Goal: Find specific page/section: Find specific page/section

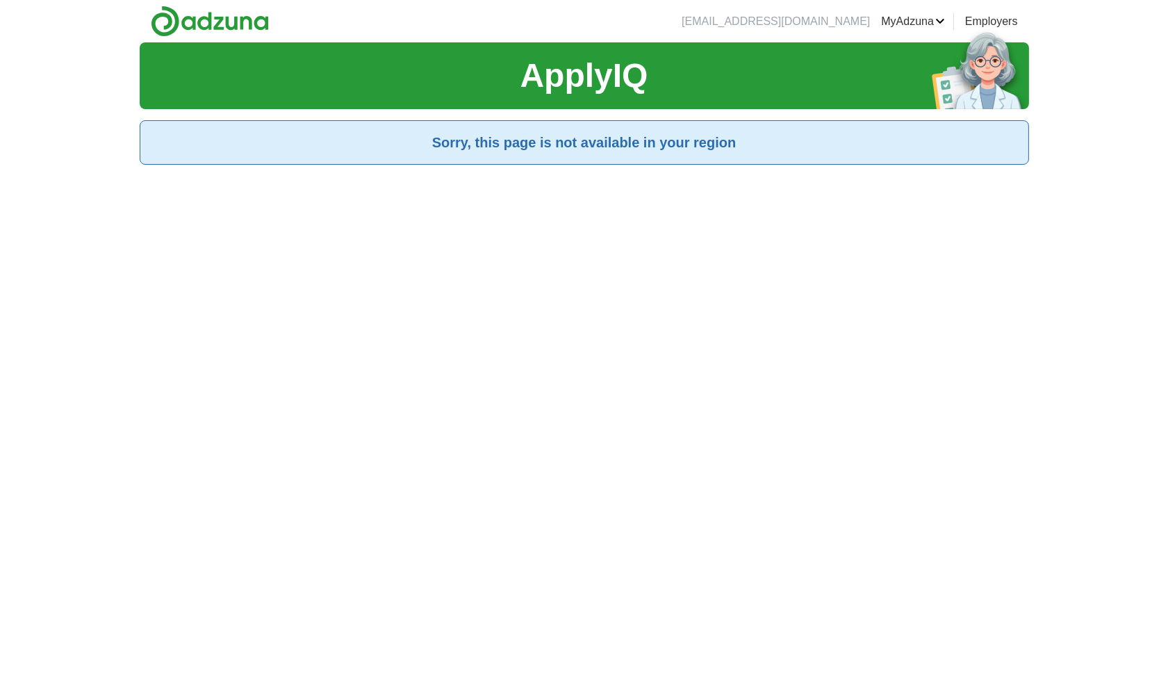
click at [561, 151] on h2 "Sorry, this page is not available in your region" at bounding box center [584, 142] width 866 height 21
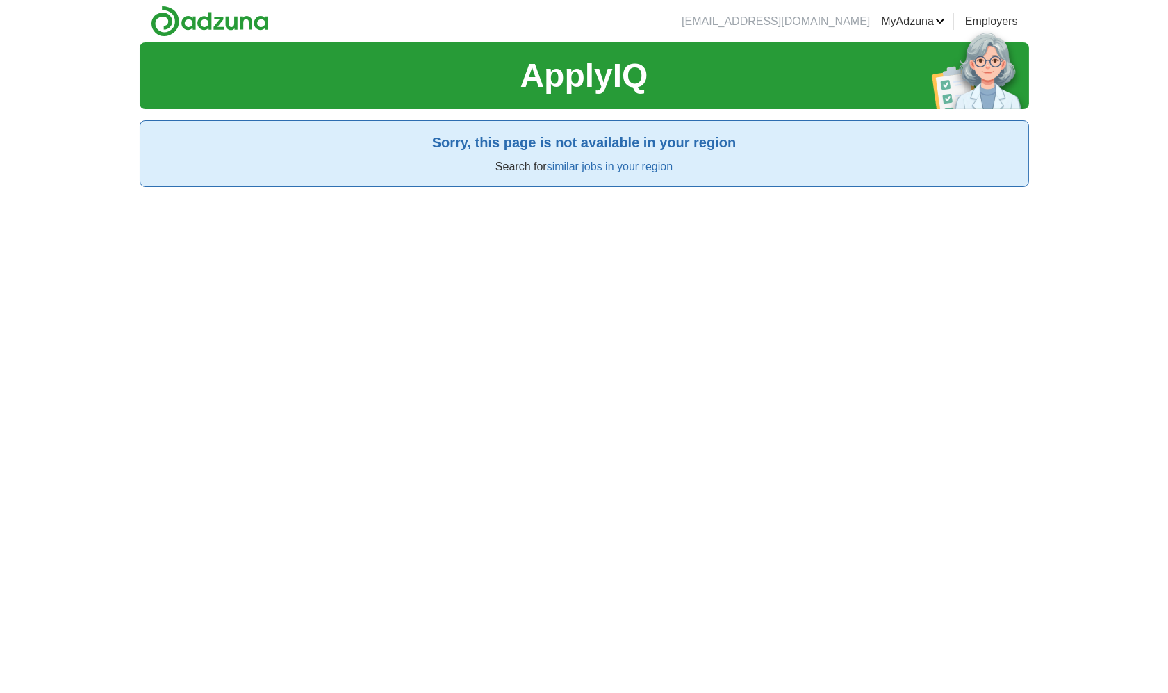
click at [864, 553] on div "ApplyIQ Sorry, this page is not available in your region Search for similar job…" at bounding box center [584, 388] width 889 height 693
